Goal: Communication & Community: Connect with others

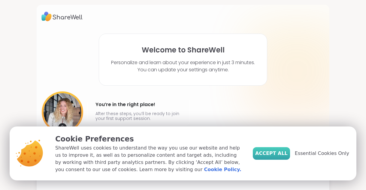
click at [274, 154] on span "Accept All" at bounding box center [271, 153] width 32 height 7
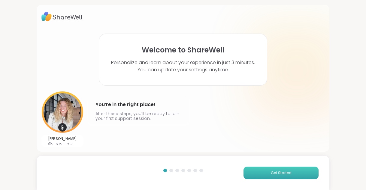
click at [264, 171] on button "Get Started" at bounding box center [280, 173] width 75 height 13
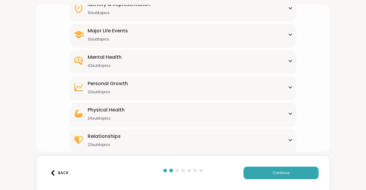
scroll to position [92, 0]
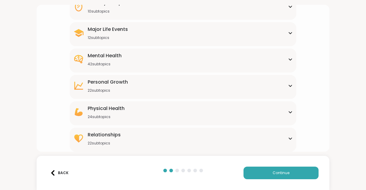
click at [180, 64] on div "Mental Health 42 subtopics" at bounding box center [182, 59] width 219 height 14
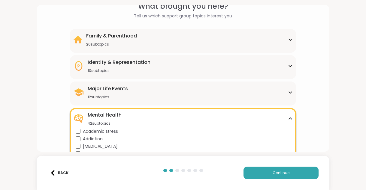
scroll to position [32, 0]
click at [129, 37] on div "Family & Parenthood" at bounding box center [111, 36] width 51 height 7
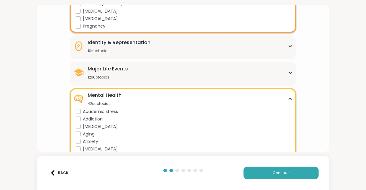
scroll to position [180, 0]
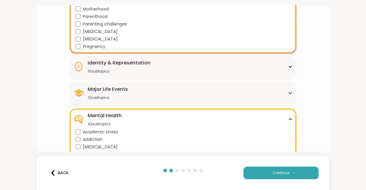
click at [133, 71] on div "10 subtopics" at bounding box center [119, 71] width 63 height 5
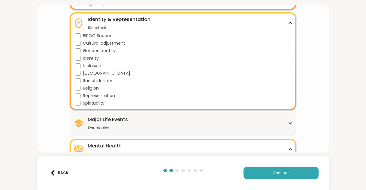
scroll to position [240, 0]
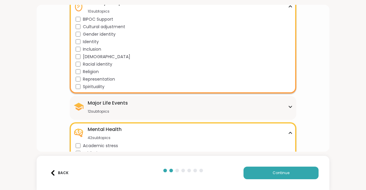
click at [122, 104] on div "Major Life Events" at bounding box center [108, 103] width 40 height 7
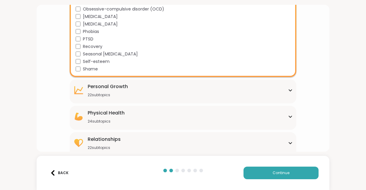
scroll to position [703, 0]
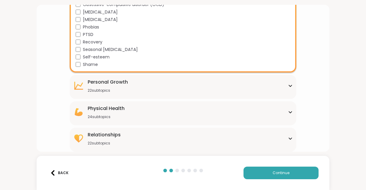
click at [103, 87] on div "Personal Growth 22 subtopics" at bounding box center [108, 86] width 40 height 14
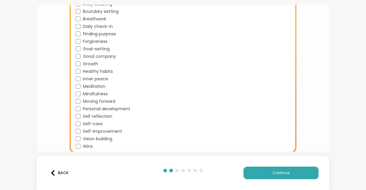
scroll to position [823, 0]
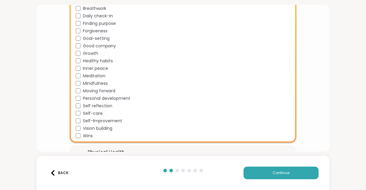
click at [86, 62] on span "Healthy habits" at bounding box center [98, 61] width 30 height 6
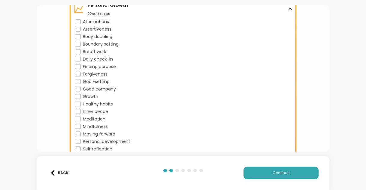
scroll to position [793, 0]
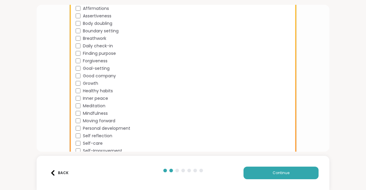
click at [90, 68] on span "Goal-setting" at bounding box center [96, 68] width 27 height 6
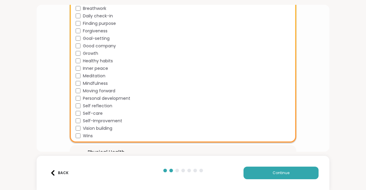
click at [92, 91] on span "Moving forward" at bounding box center [99, 91] width 32 height 6
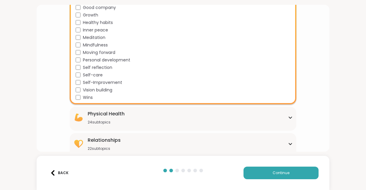
scroll to position [867, 0]
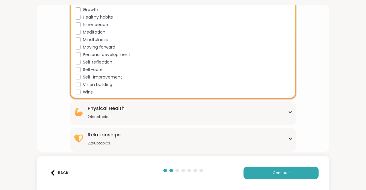
click at [99, 113] on div "Physical Health 24 subtopics" at bounding box center [106, 112] width 37 height 14
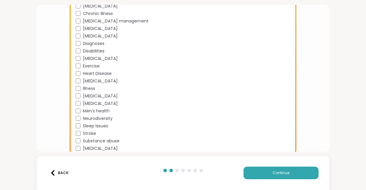
scroll to position [1046, 0]
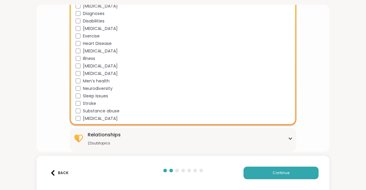
click at [107, 137] on div "Relationships" at bounding box center [104, 134] width 33 height 7
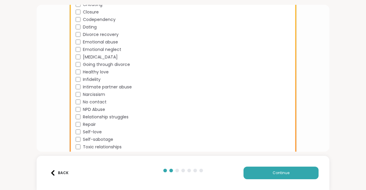
scroll to position [1210, 0]
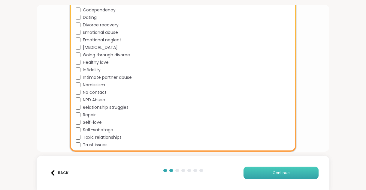
click at [260, 173] on button "Continue" at bounding box center [280, 173] width 75 height 13
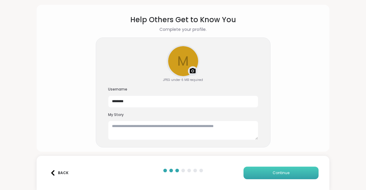
scroll to position [19, 0]
click at [259, 171] on button "Continue" at bounding box center [280, 173] width 75 height 13
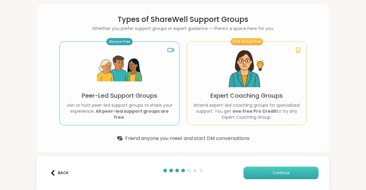
click at [268, 177] on button "Continue" at bounding box center [280, 173] width 75 height 13
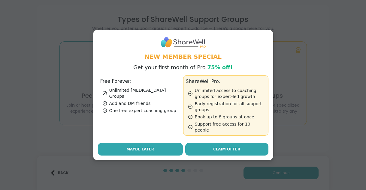
click at [140, 147] on span "Maybe Later" at bounding box center [140, 149] width 28 height 5
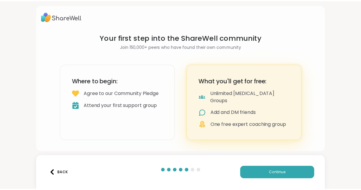
scroll to position [0, 0]
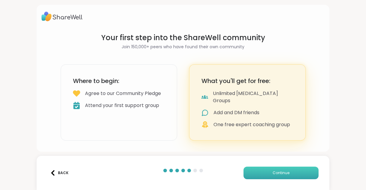
click at [273, 172] on span "Continue" at bounding box center [281, 172] width 17 height 5
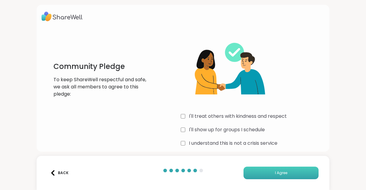
click at [268, 169] on button "I Agree" at bounding box center [280, 173] width 75 height 13
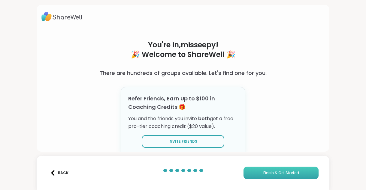
click at [260, 177] on button "Finish & Get Started" at bounding box center [280, 173] width 75 height 13
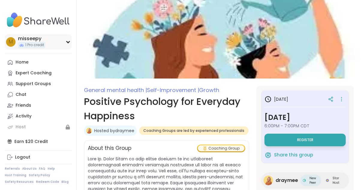
click at [68, 42] on icon at bounding box center [68, 42] width 3 height 2
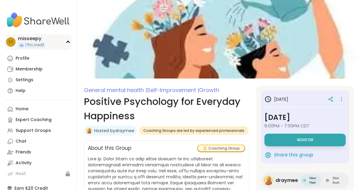
click at [68, 42] on icon at bounding box center [68, 42] width 3 height 2
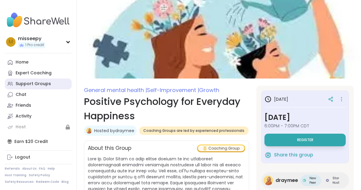
click at [40, 80] on link "Support Groups" at bounding box center [38, 84] width 67 height 11
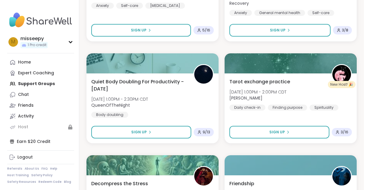
scroll to position [1201, 0]
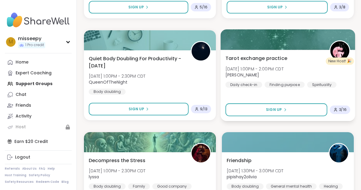
click at [252, 60] on span "Tarot exchange practice" at bounding box center [257, 58] width 62 height 7
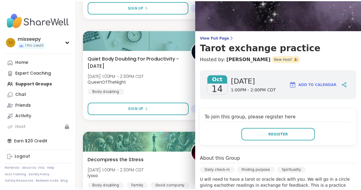
scroll to position [0, 0]
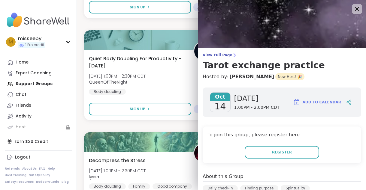
click at [355, 10] on icon at bounding box center [357, 9] width 4 height 4
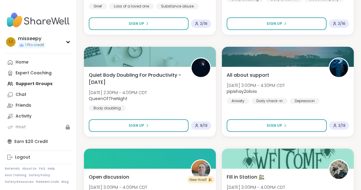
scroll to position [1501, 0]
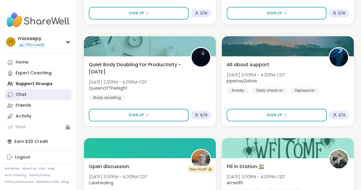
click at [27, 95] on link "Chat" at bounding box center [38, 94] width 67 height 11
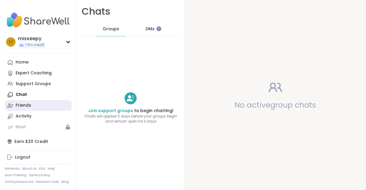
click at [29, 106] on div "Friends" at bounding box center [24, 106] width 16 height 6
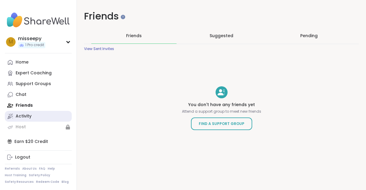
click at [29, 116] on div "Activity" at bounding box center [24, 116] width 16 height 6
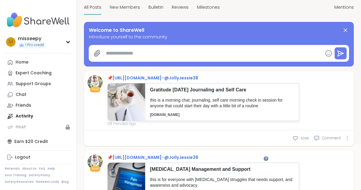
scroll to position [60, 0]
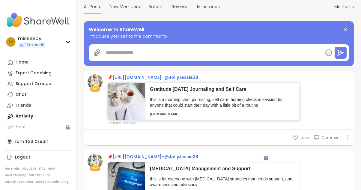
click at [192, 98] on p "this is a morning chat, journaling, self care morning check in session for anyo…" at bounding box center [222, 103] width 144 height 12
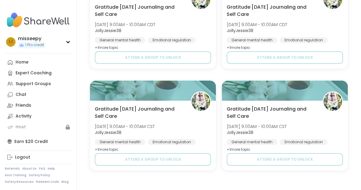
scroll to position [421, 0]
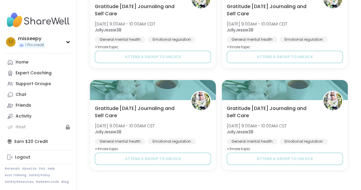
click at [38, 18] on img at bounding box center [38, 20] width 67 height 21
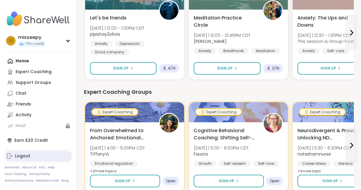
scroll to position [90, 0]
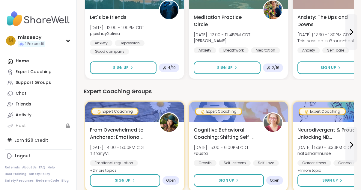
click at [41, 167] on link "FAQ" at bounding box center [42, 168] width 6 height 4
click at [15, 80] on link "Support Groups" at bounding box center [38, 82] width 67 height 11
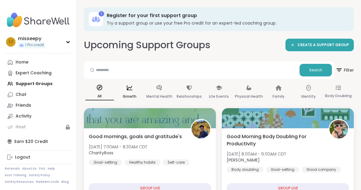
click at [132, 92] on div "Growth" at bounding box center [129, 92] width 29 height 22
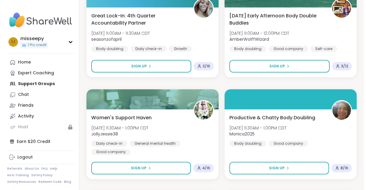
scroll to position [630, 0]
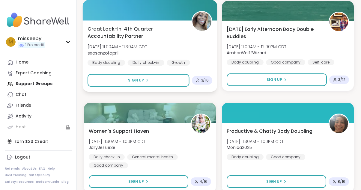
click at [122, 32] on span "Great Lock-In: 4th Quarter Accountability Partner" at bounding box center [136, 32] width 97 height 15
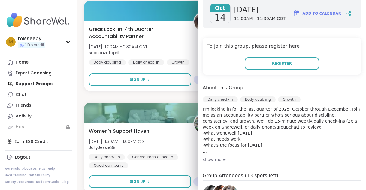
scroll to position [120, 0]
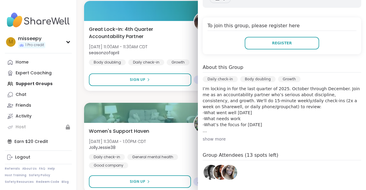
click at [204, 140] on div "show more" at bounding box center [282, 139] width 158 height 6
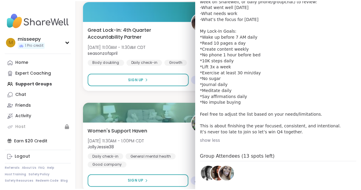
scroll to position [240, 0]
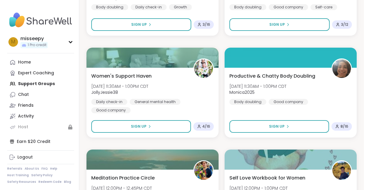
scroll to position [690, 0]
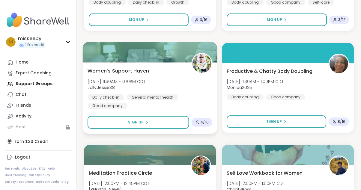
click at [143, 73] on span "Women's Support Haven" at bounding box center [119, 70] width 62 height 7
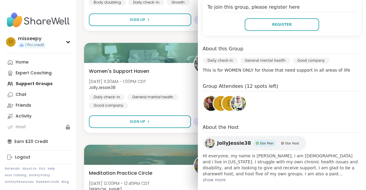
scroll to position [135, 0]
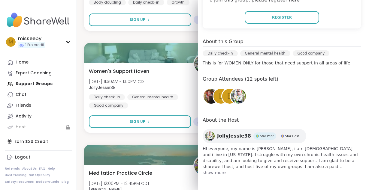
click at [210, 170] on span "show more" at bounding box center [282, 173] width 158 height 6
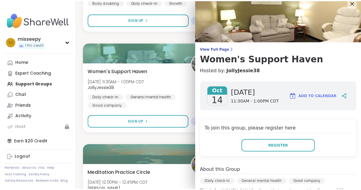
scroll to position [0, 0]
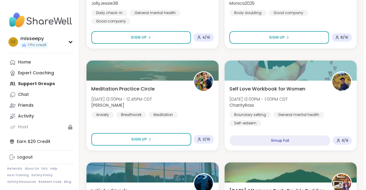
scroll to position [780, 0]
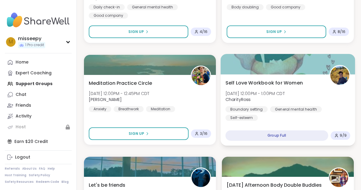
click at [253, 85] on span "Self Love Workbook for Women" at bounding box center [264, 82] width 77 height 7
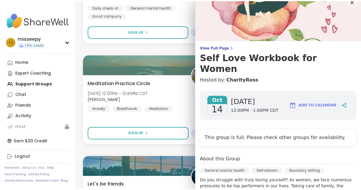
scroll to position [0, 0]
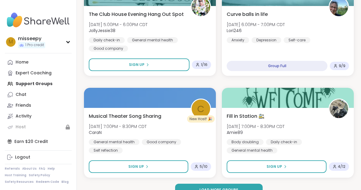
scroll to position [1780, 0]
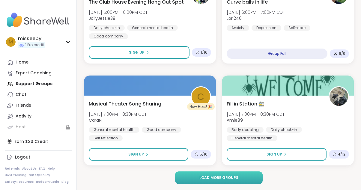
click at [225, 179] on span "Load more groups" at bounding box center [219, 177] width 39 height 5
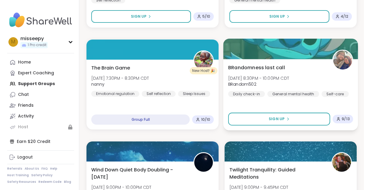
scroll to position [1960, 0]
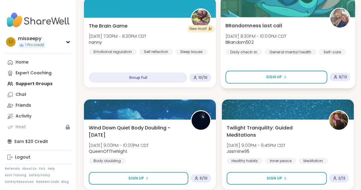
click at [261, 27] on span "BRandomness last call" at bounding box center [254, 25] width 57 height 7
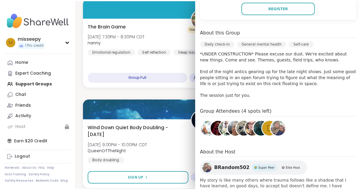
scroll to position [150, 0]
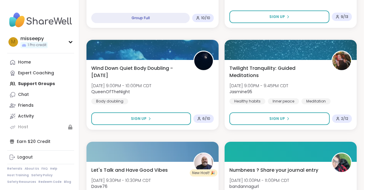
scroll to position [2020, 0]
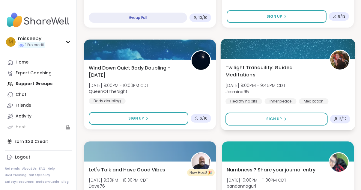
click at [279, 72] on div "Twilight Tranquility: Guided Meditations [DATE] 9:00PM - 9:45PM CDT Jasmine95 H…" at bounding box center [288, 84] width 125 height 41
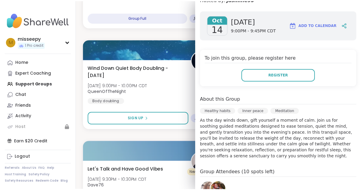
scroll to position [120, 0]
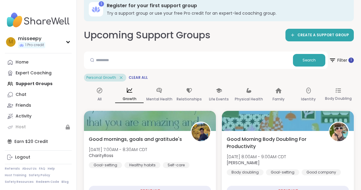
scroll to position [0, 0]
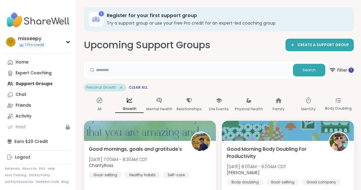
click at [152, 71] on input "text" at bounding box center [188, 70] width 204 height 12
type input "*****"
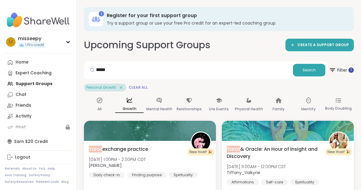
click at [133, 89] on span "Clear All" at bounding box center [138, 87] width 19 height 5
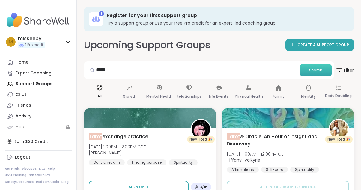
click at [310, 69] on span "Search" at bounding box center [315, 70] width 13 height 5
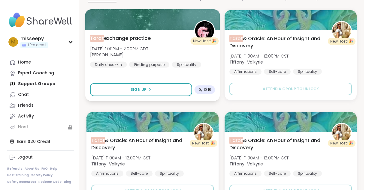
scroll to position [68, 0]
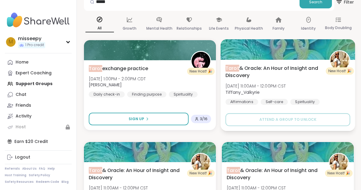
click at [258, 70] on span "Tarot & Oracle: An Hour of Insight and Discovery" at bounding box center [274, 72] width 97 height 15
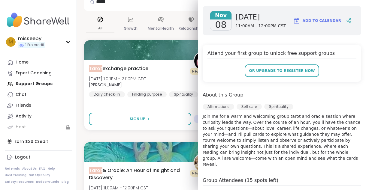
scroll to position [90, 0]
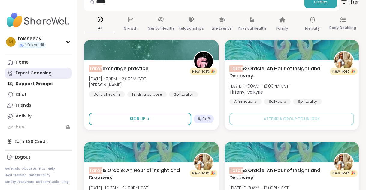
click at [47, 74] on div "Expert Coaching" at bounding box center [34, 73] width 36 height 6
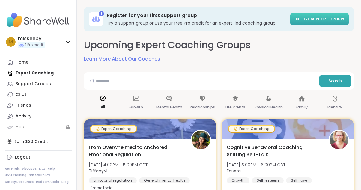
click at [319, 21] on span "Explore support groups" at bounding box center [320, 19] width 52 height 5
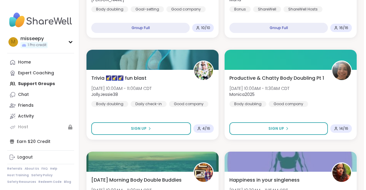
scroll to position [390, 0]
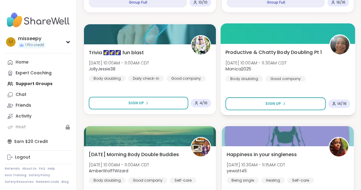
click at [261, 51] on span "Productive & Chatty Body Doubling Pt 1" at bounding box center [274, 52] width 96 height 7
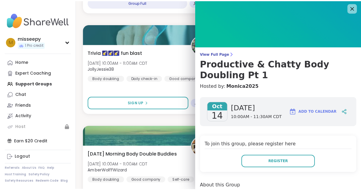
scroll to position [0, 0]
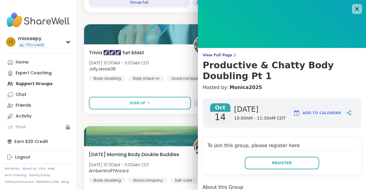
click at [353, 8] on icon at bounding box center [357, 9] width 8 height 8
